Goal: Navigation & Orientation: Find specific page/section

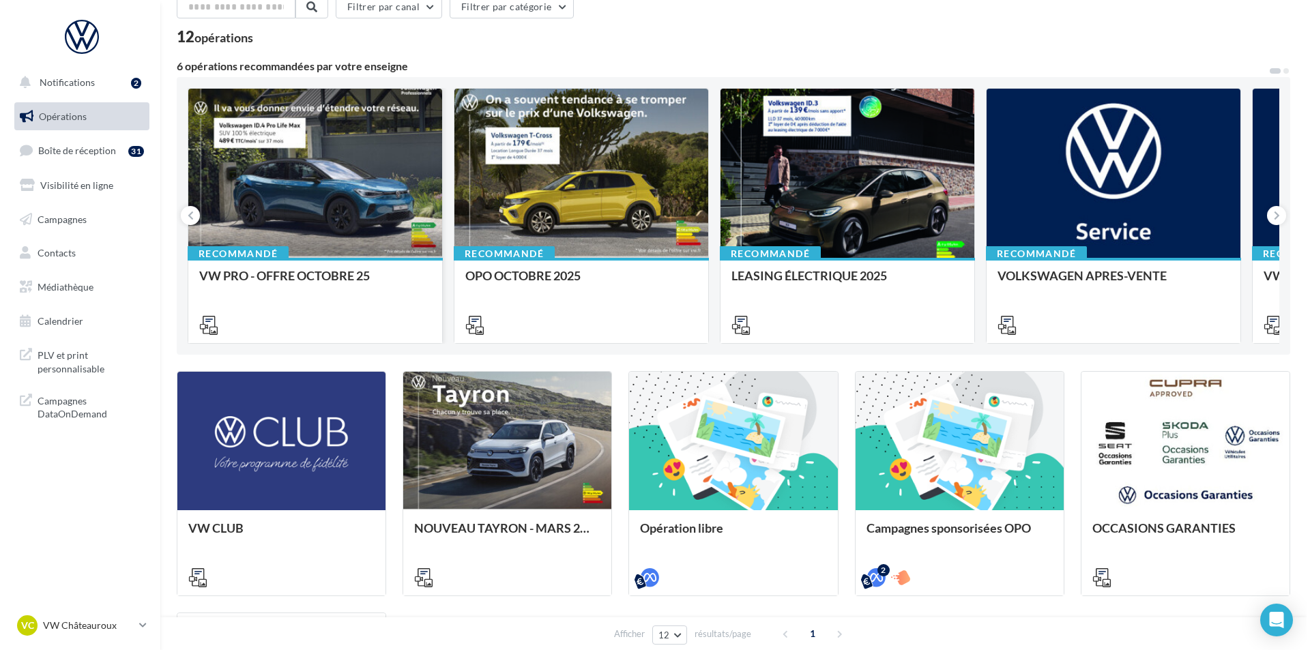
scroll to position [68, 0]
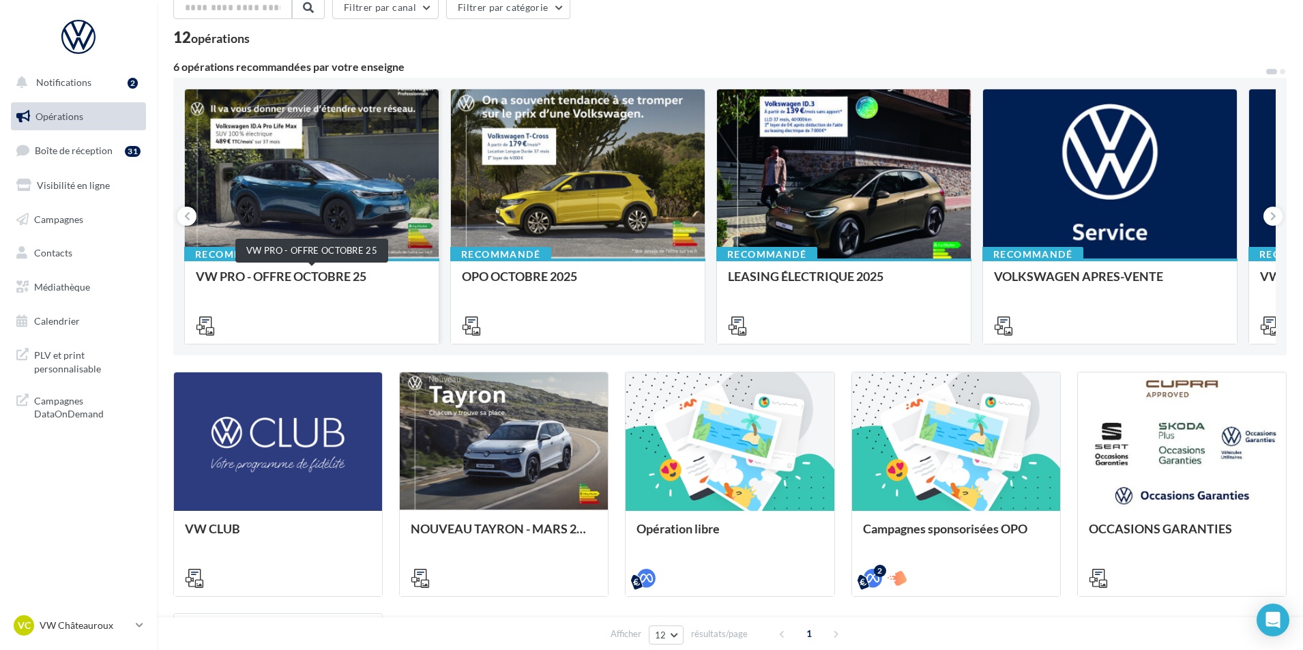
click at [404, 284] on div "VW PRO - OFFRE OCTOBRE 25" at bounding box center [312, 282] width 232 height 27
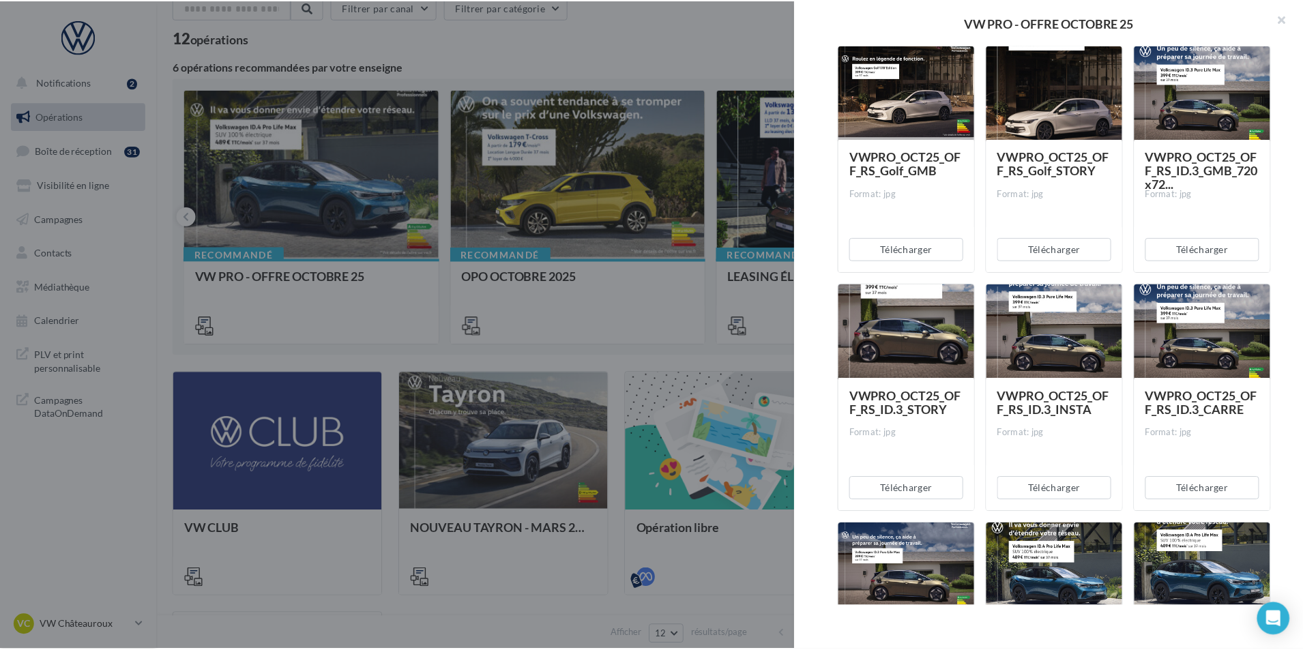
scroll to position [750, 0]
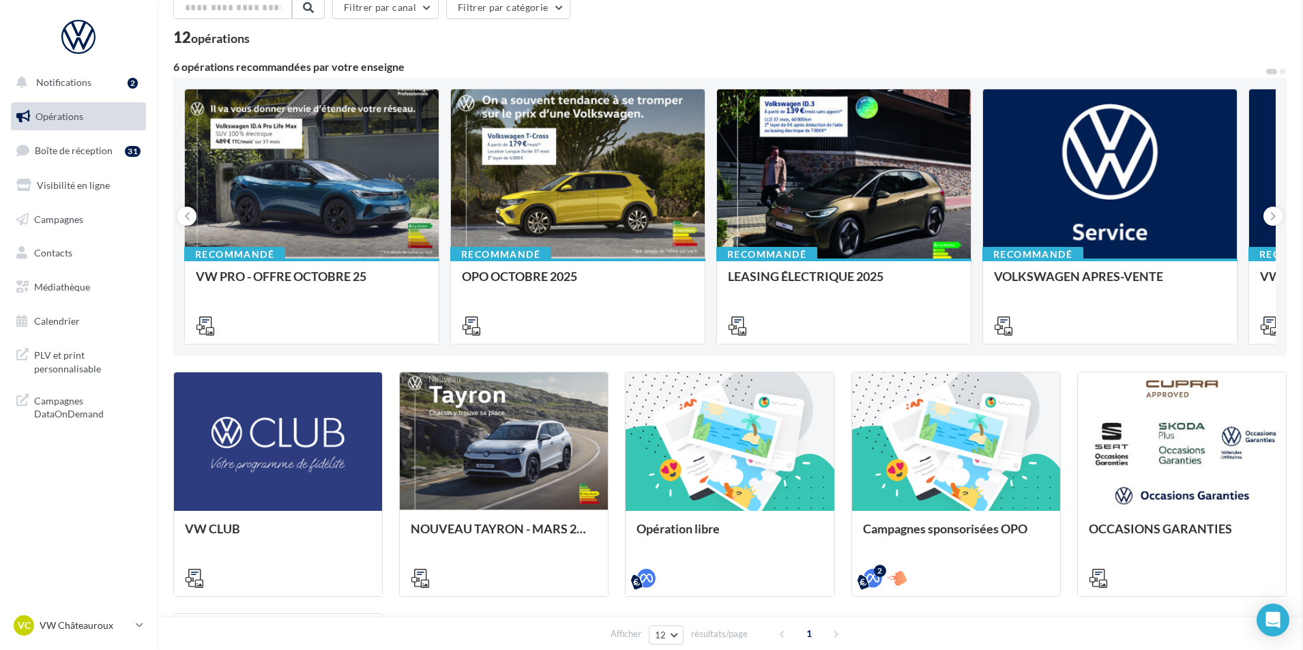
click at [86, 291] on span "Médiathèque" at bounding box center [62, 287] width 56 height 12
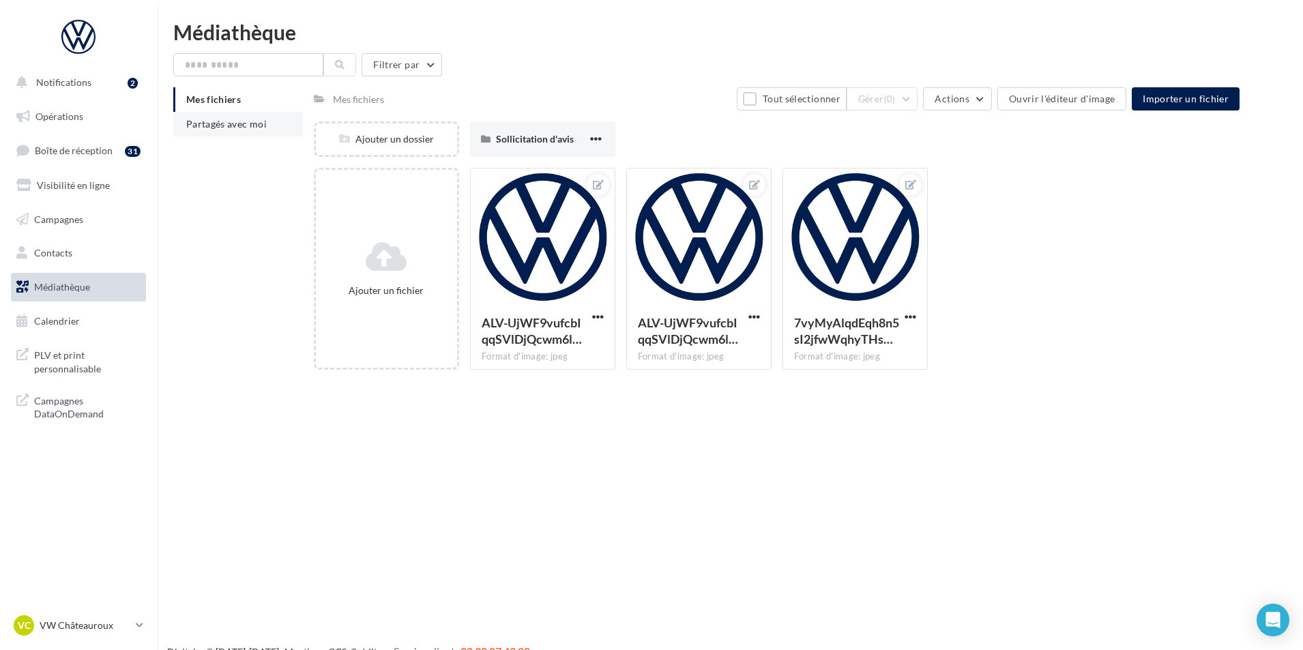
click at [234, 121] on span "Partagés avec moi" at bounding box center [226, 124] width 80 height 12
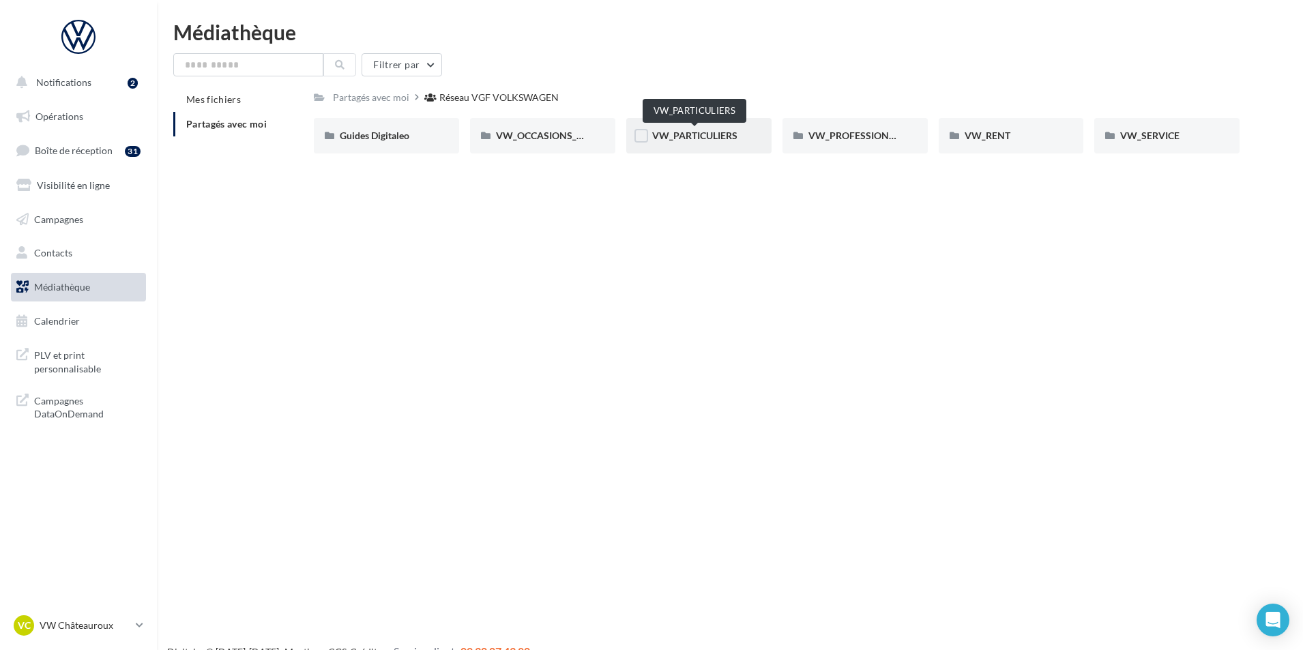
click at [733, 141] on span "VW_PARTICULIERS" at bounding box center [694, 136] width 85 height 12
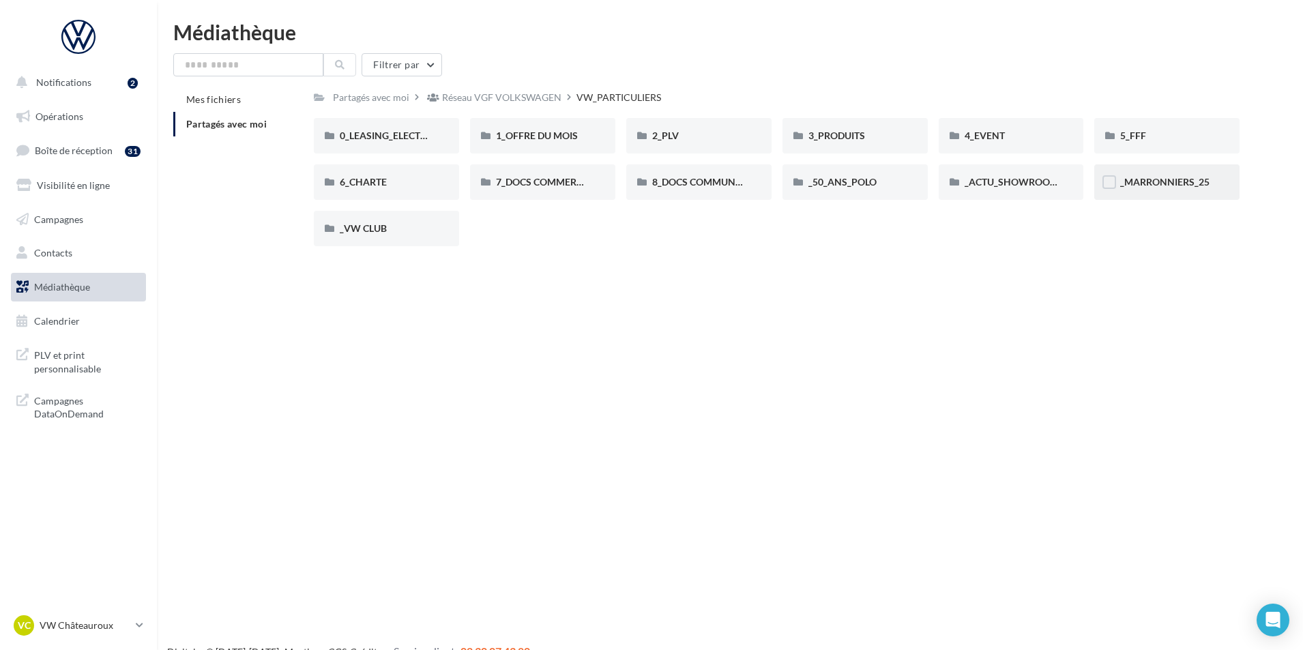
click at [1169, 181] on span "_MARRONNIERS_25" at bounding box center [1164, 182] width 89 height 12
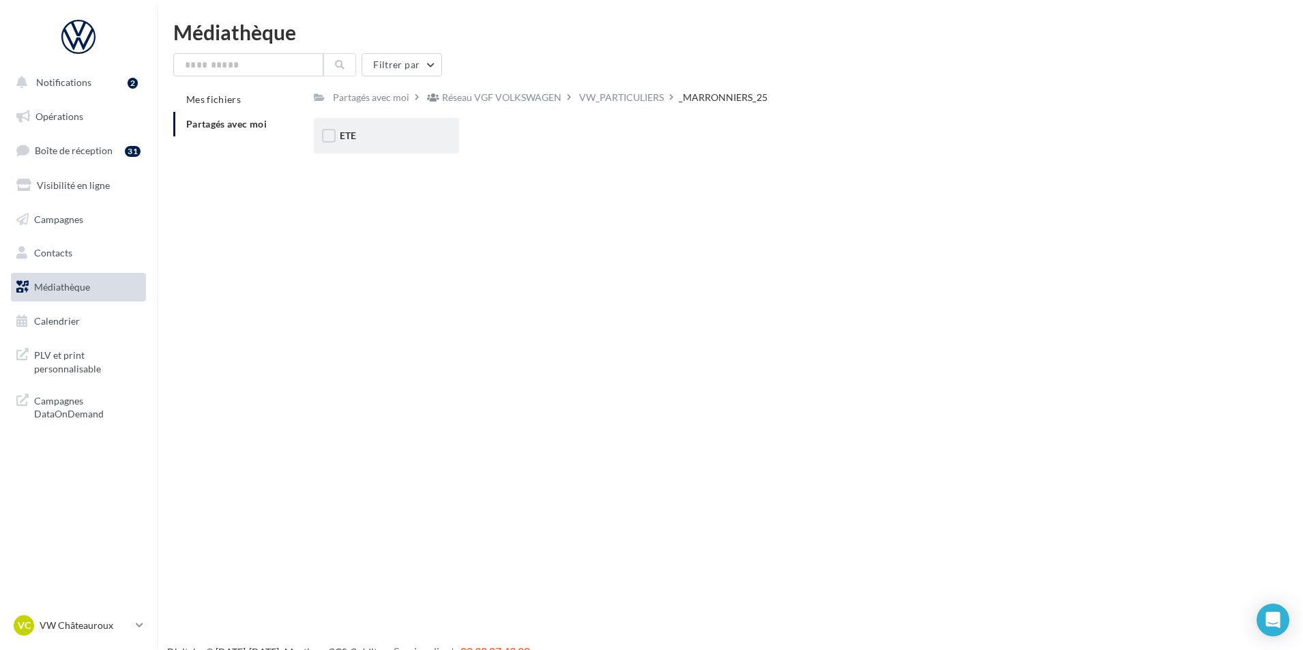
click at [375, 139] on div "ETE" at bounding box center [386, 136] width 93 height 14
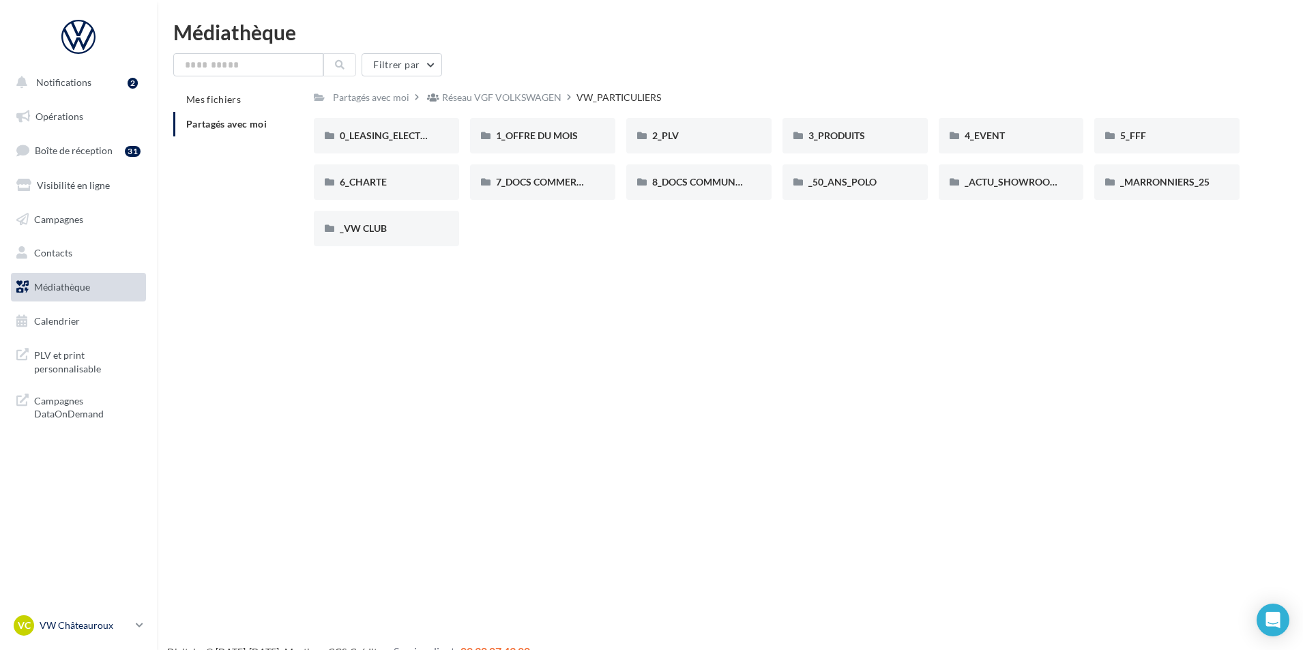
click at [100, 632] on p "VW Châteauroux" at bounding box center [85, 626] width 91 height 14
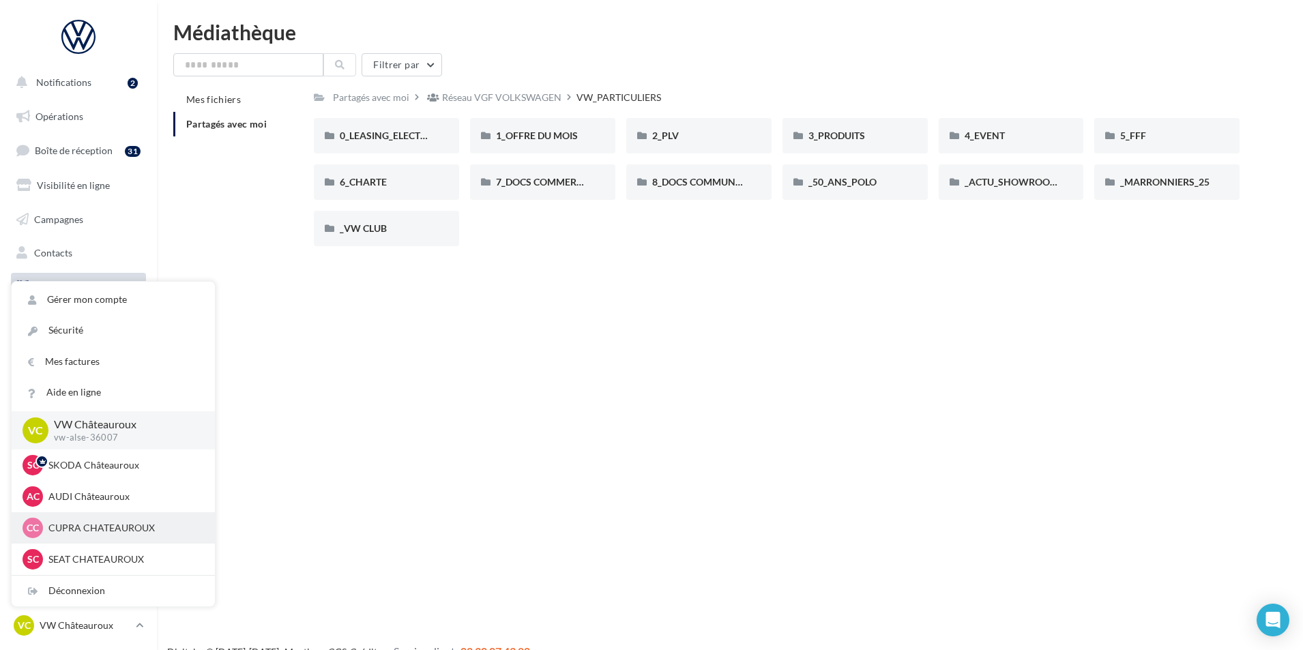
click at [136, 533] on p "CUPRA CHATEAUROUX" at bounding box center [123, 528] width 150 height 14
